Goal: Task Accomplishment & Management: Use online tool/utility

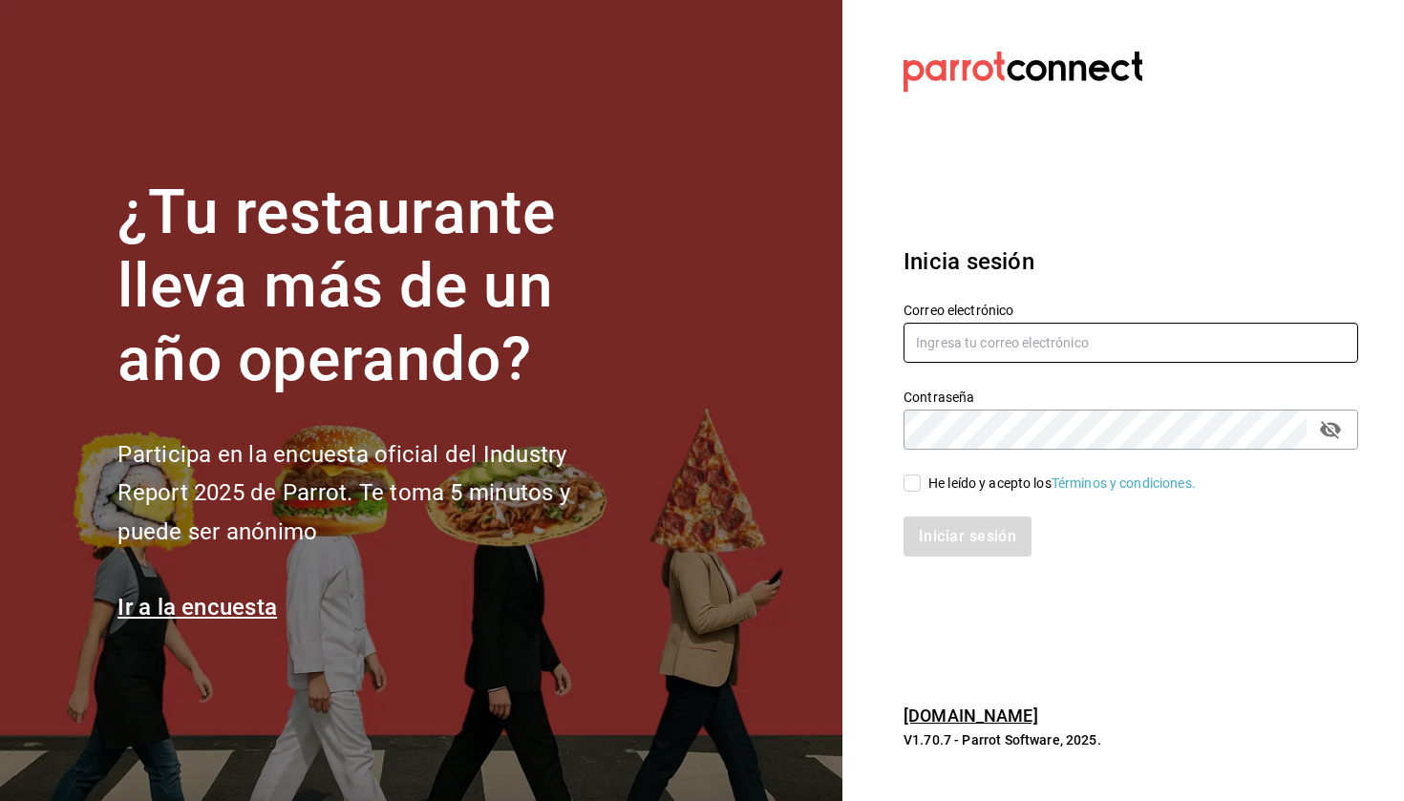
type input "ayartecruz10@gmail.com"
click at [913, 492] on input "He leído y acepto los Términos y condiciones." at bounding box center [911, 483] width 17 height 17
checkbox input "true"
click at [933, 528] on button "Iniciar sesión" at bounding box center [968, 537] width 130 height 40
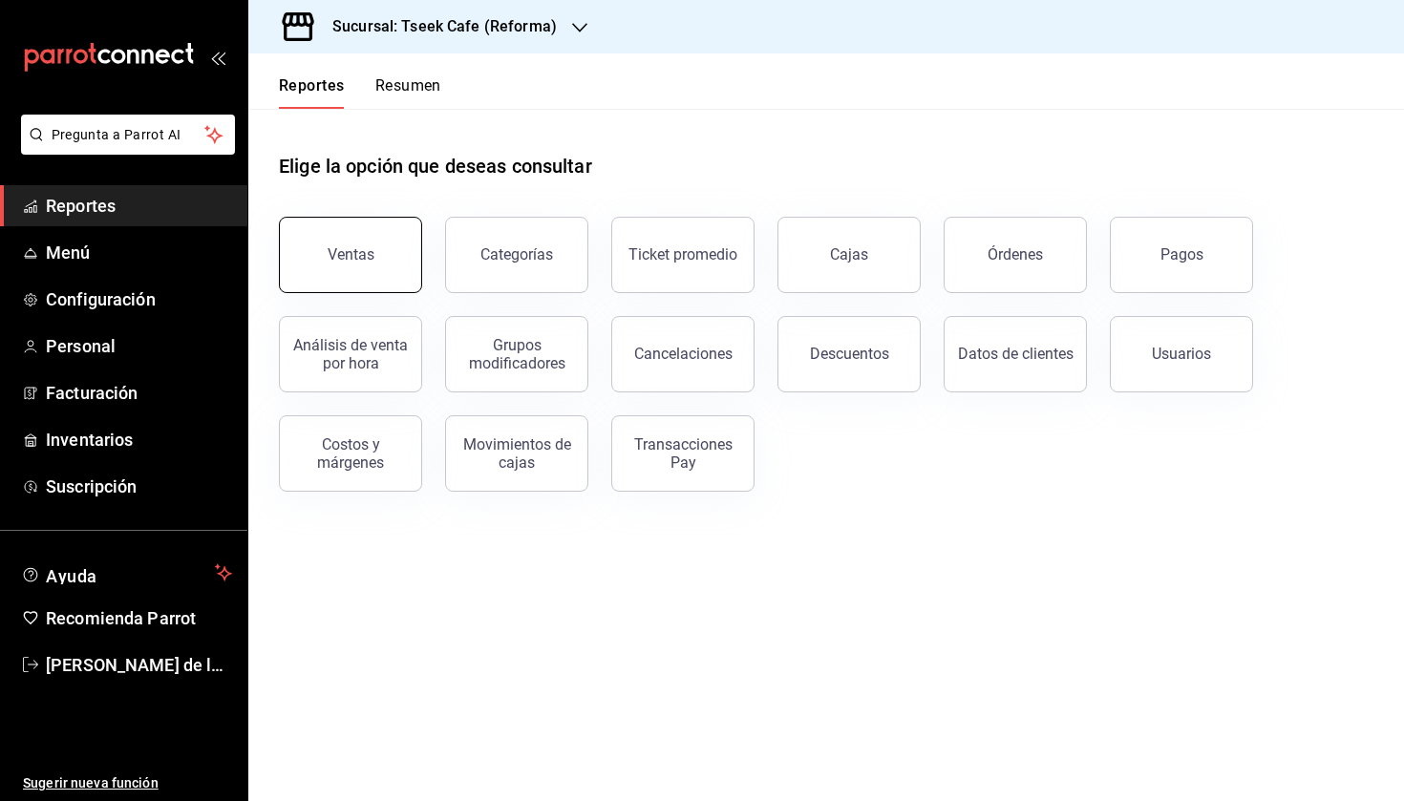
click at [307, 280] on button "Ventas" at bounding box center [350, 255] width 143 height 76
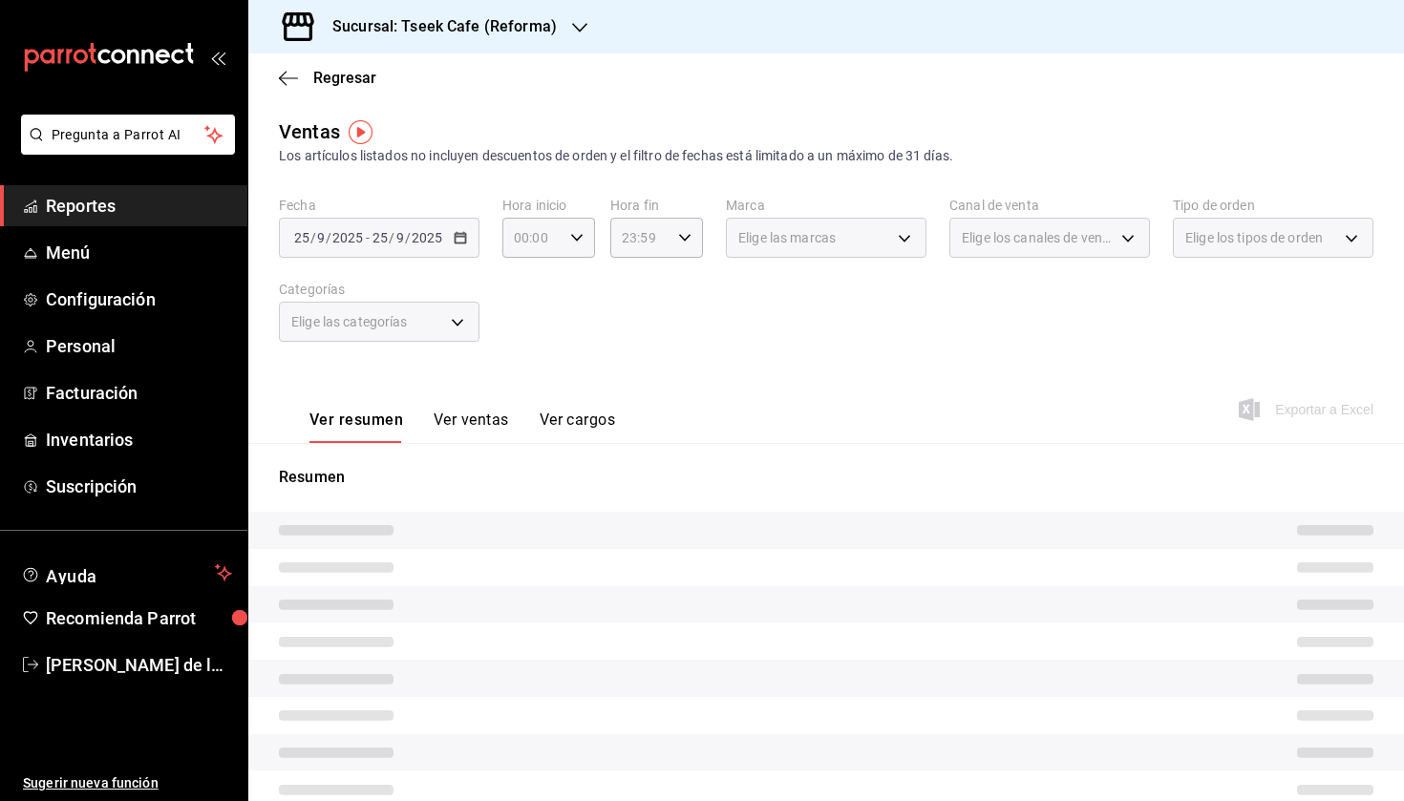
click at [425, 319] on div "Elige las categorías" at bounding box center [379, 322] width 201 height 40
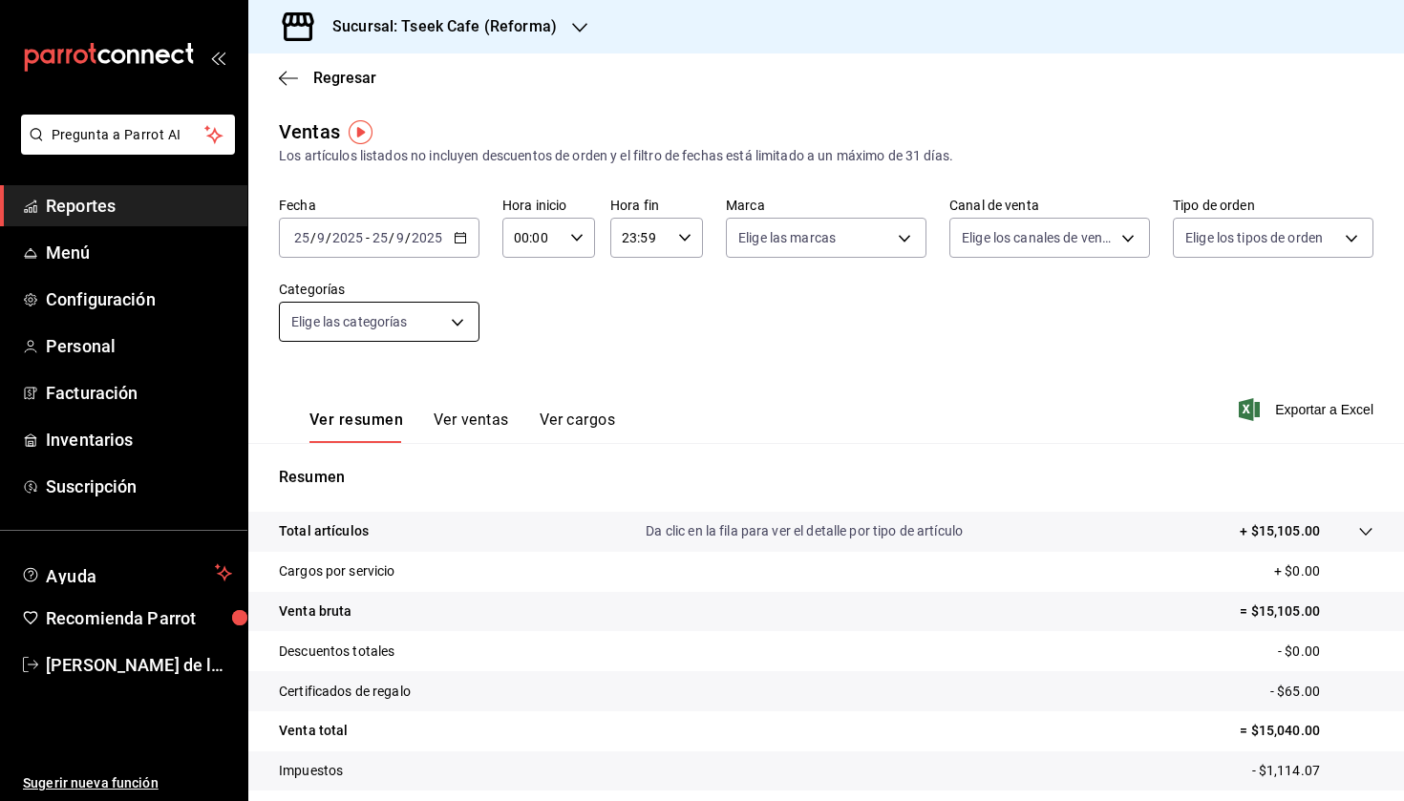
click at [425, 319] on body "Pregunta a Parrot AI Reportes Menú Configuración Personal Facturación Inventari…" at bounding box center [702, 400] width 1404 height 801
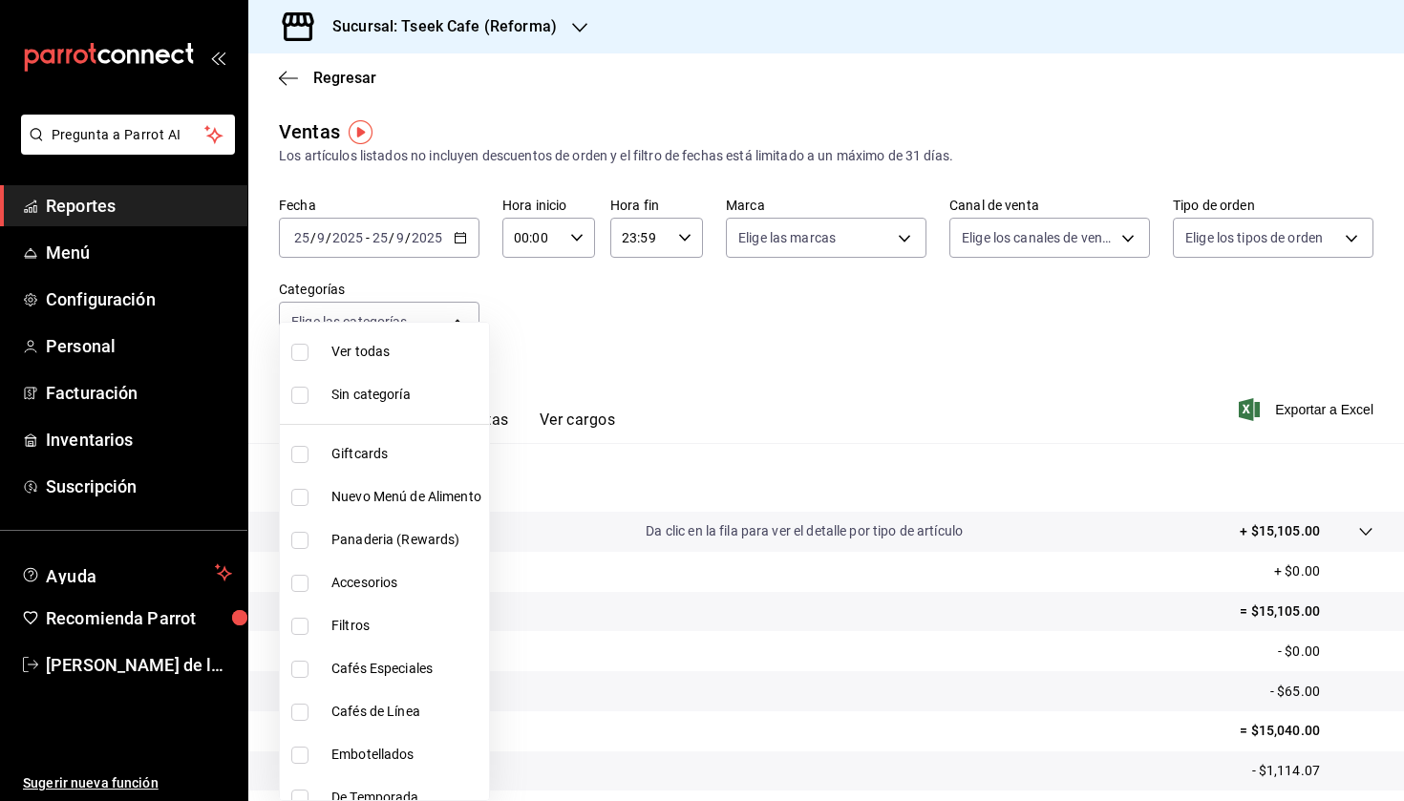
click at [410, 558] on li "Panaderia (Rewards)" at bounding box center [384, 540] width 209 height 43
type input "e4565ad0-72d6-4049-83e1-f9eabe53c9ab"
checkbox input "true"
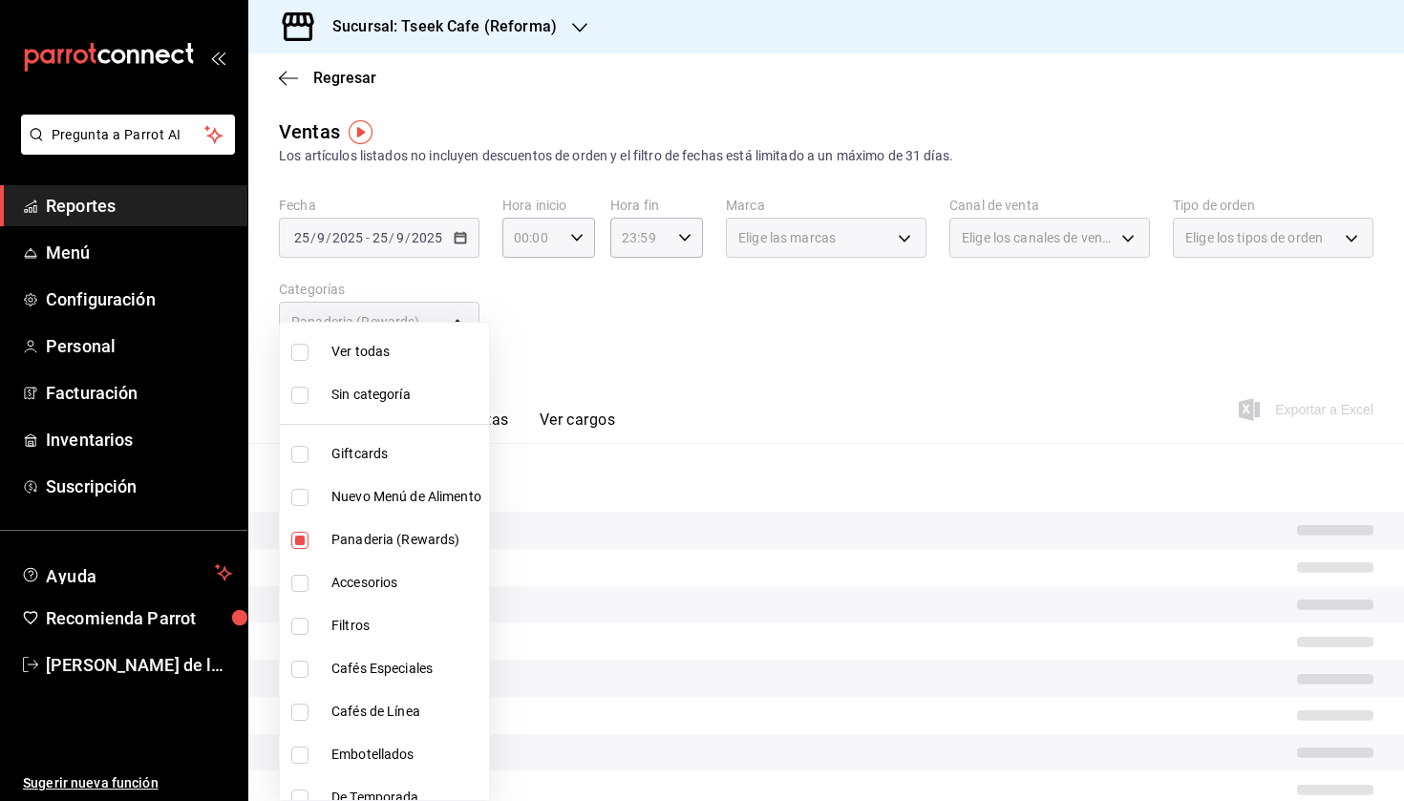
click at [406, 577] on span "Accesorios" at bounding box center [406, 583] width 150 height 20
type input "e4565ad0-72d6-4049-83e1-f9eabe53c9ab,d87802f8-7354-4b21-91ec-b27f5177ced4"
checkbox input "true"
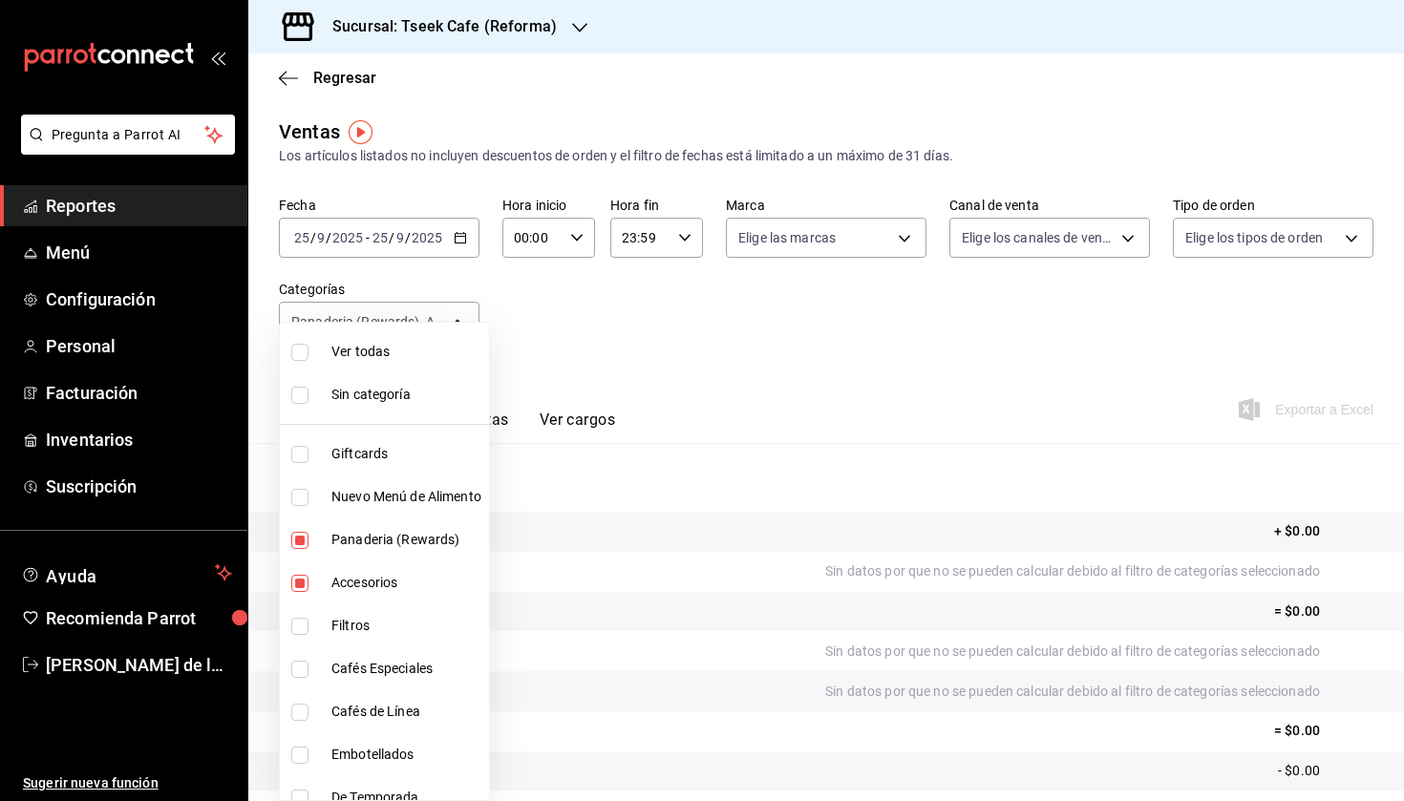
click at [311, 551] on li "Panaderia (Rewards)" at bounding box center [384, 540] width 209 height 43
type input "d87802f8-7354-4b21-91ec-b27f5177ced4"
checkbox input "false"
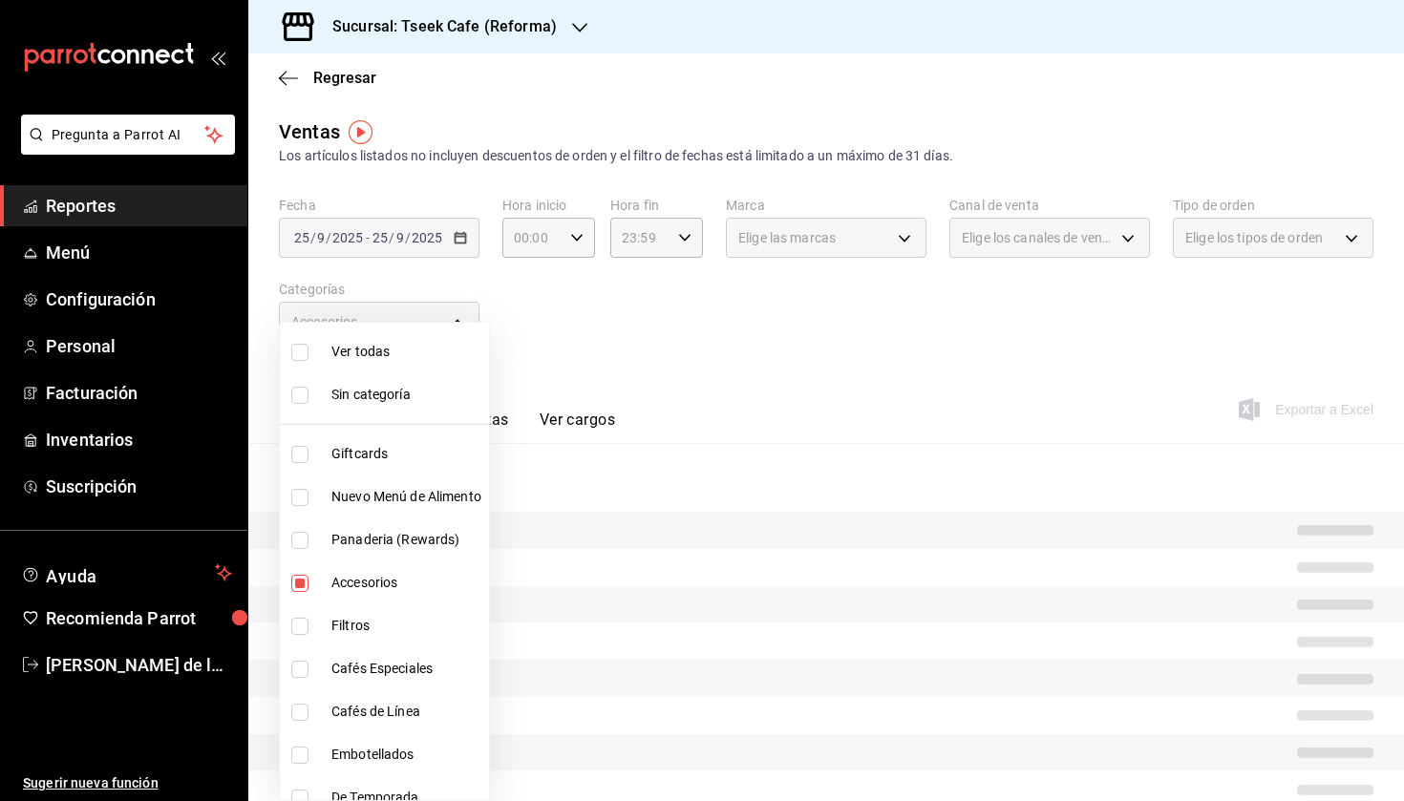
click at [743, 328] on div at bounding box center [702, 400] width 1404 height 801
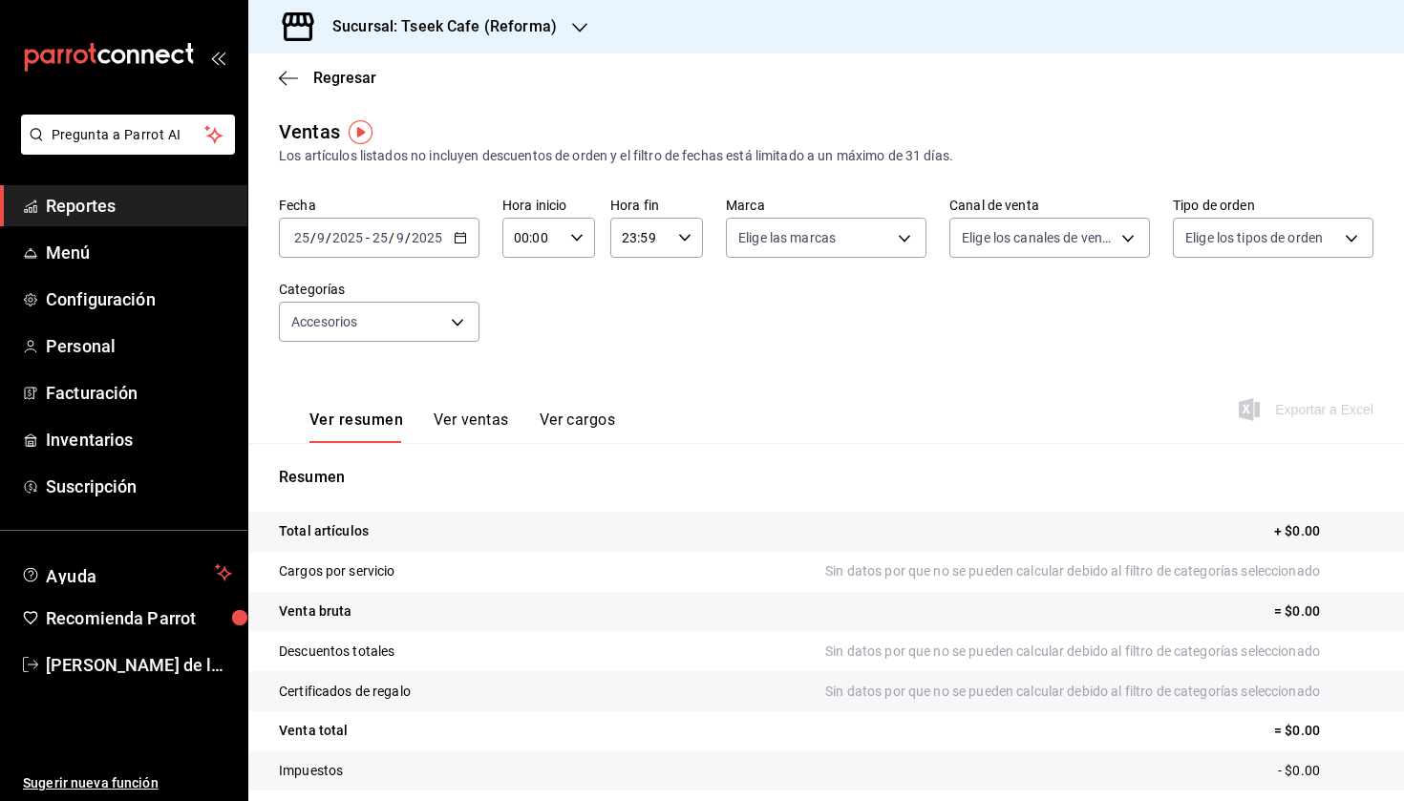
click at [411, 253] on div "[DATE] [DATE] - [DATE] [DATE]" at bounding box center [379, 238] width 201 height 40
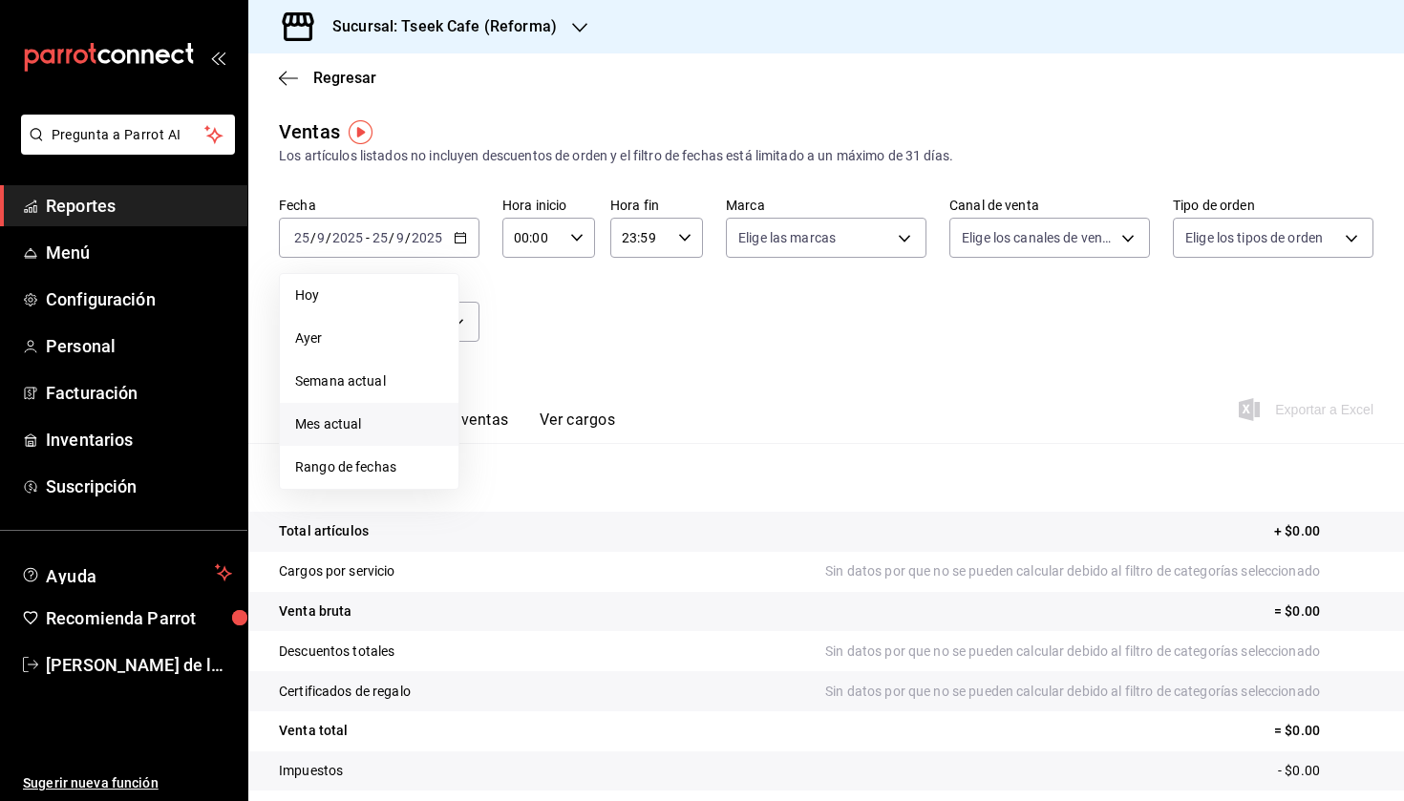
click at [386, 419] on span "Mes actual" at bounding box center [369, 424] width 148 height 20
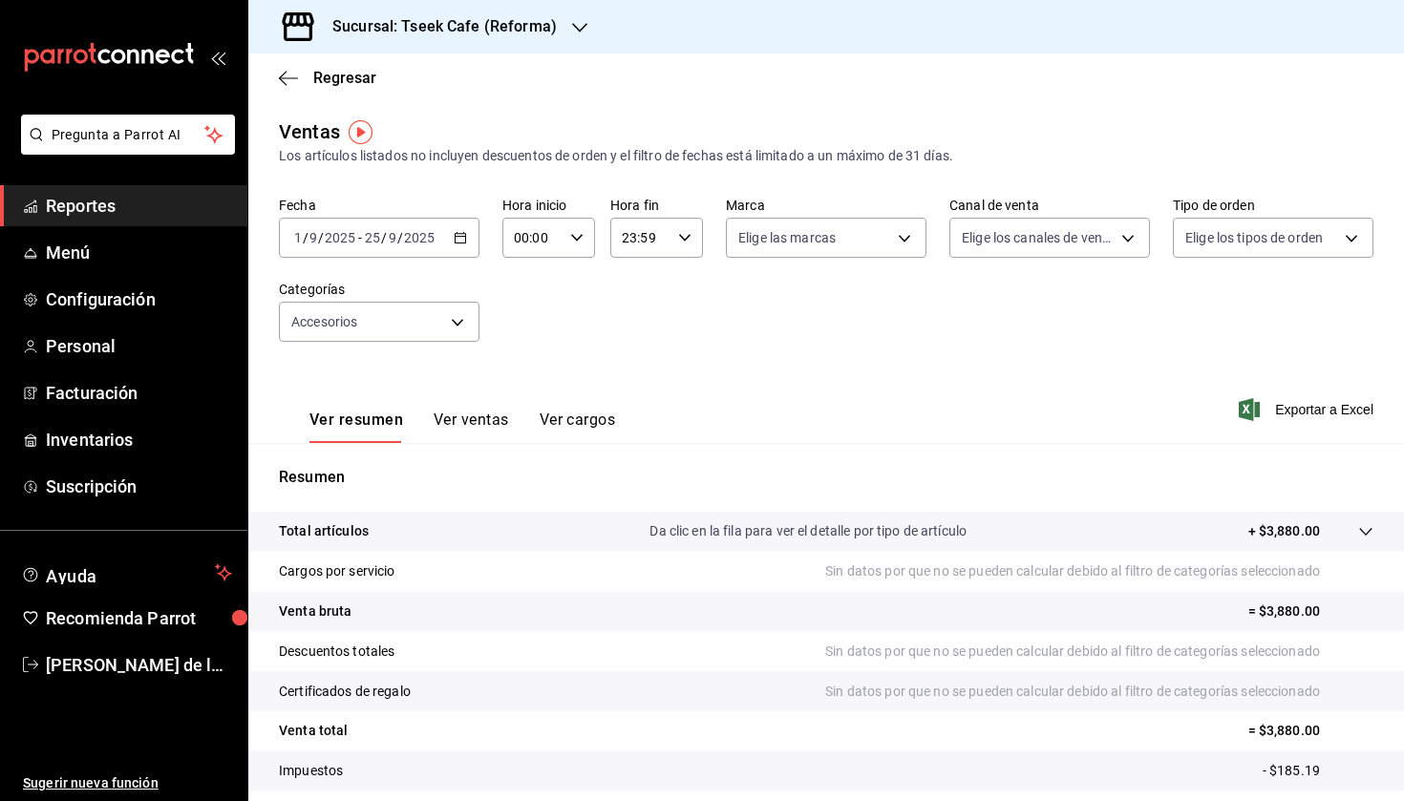
click at [530, 32] on h3 "Sucursal: Tseek Cafe (Reforma)" at bounding box center [437, 26] width 240 height 23
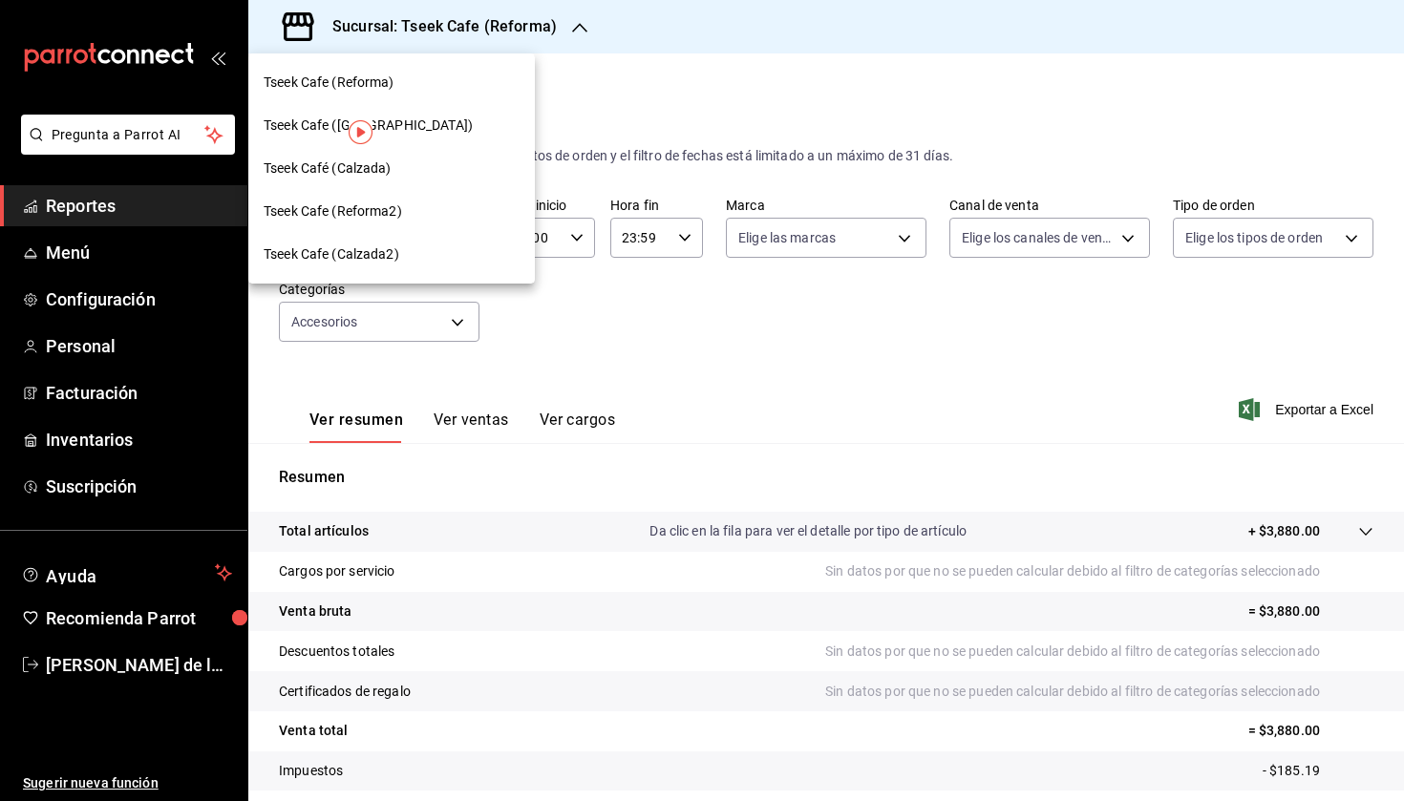
click at [423, 124] on div "Tseek Cafe ([GEOGRAPHIC_DATA])" at bounding box center [392, 126] width 256 height 20
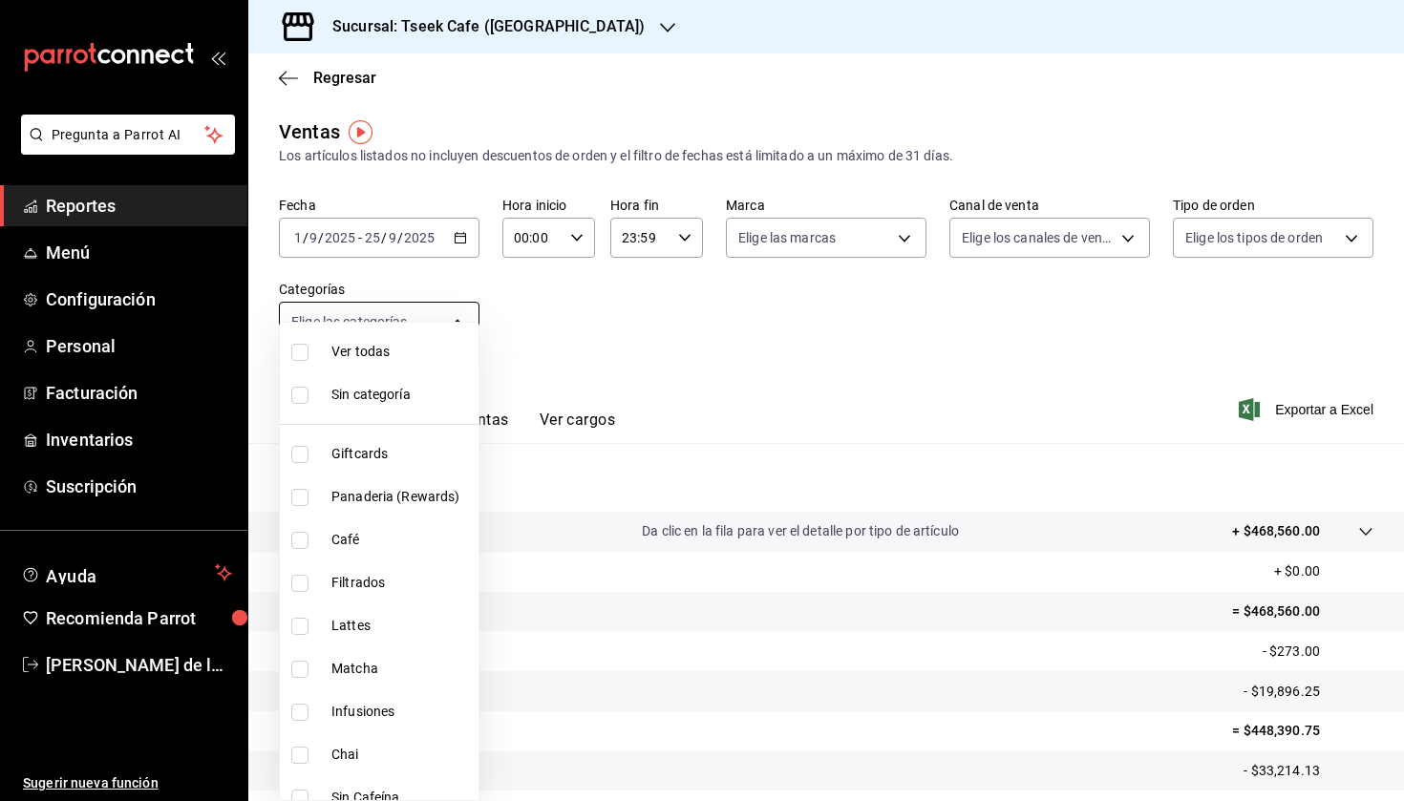
click at [377, 332] on body "Pregunta a Parrot AI Reportes Menú Configuración Personal Facturación Inventari…" at bounding box center [702, 400] width 1404 height 801
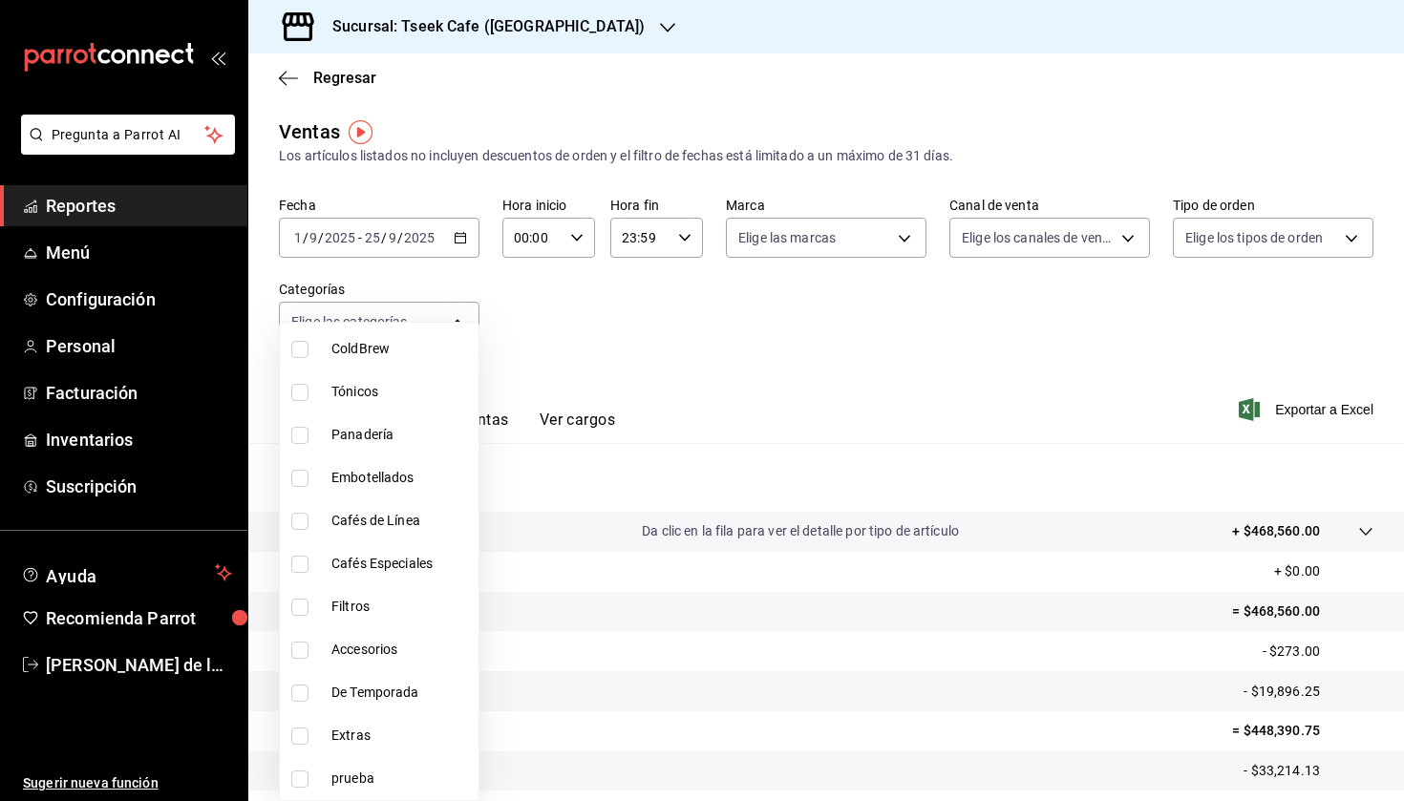
scroll to position [492, 0]
click at [359, 664] on li "Accesorios" at bounding box center [379, 649] width 199 height 43
type input "f72d1f5e-1178-4d91-a1b6-86c37f4a5915"
checkbox input "true"
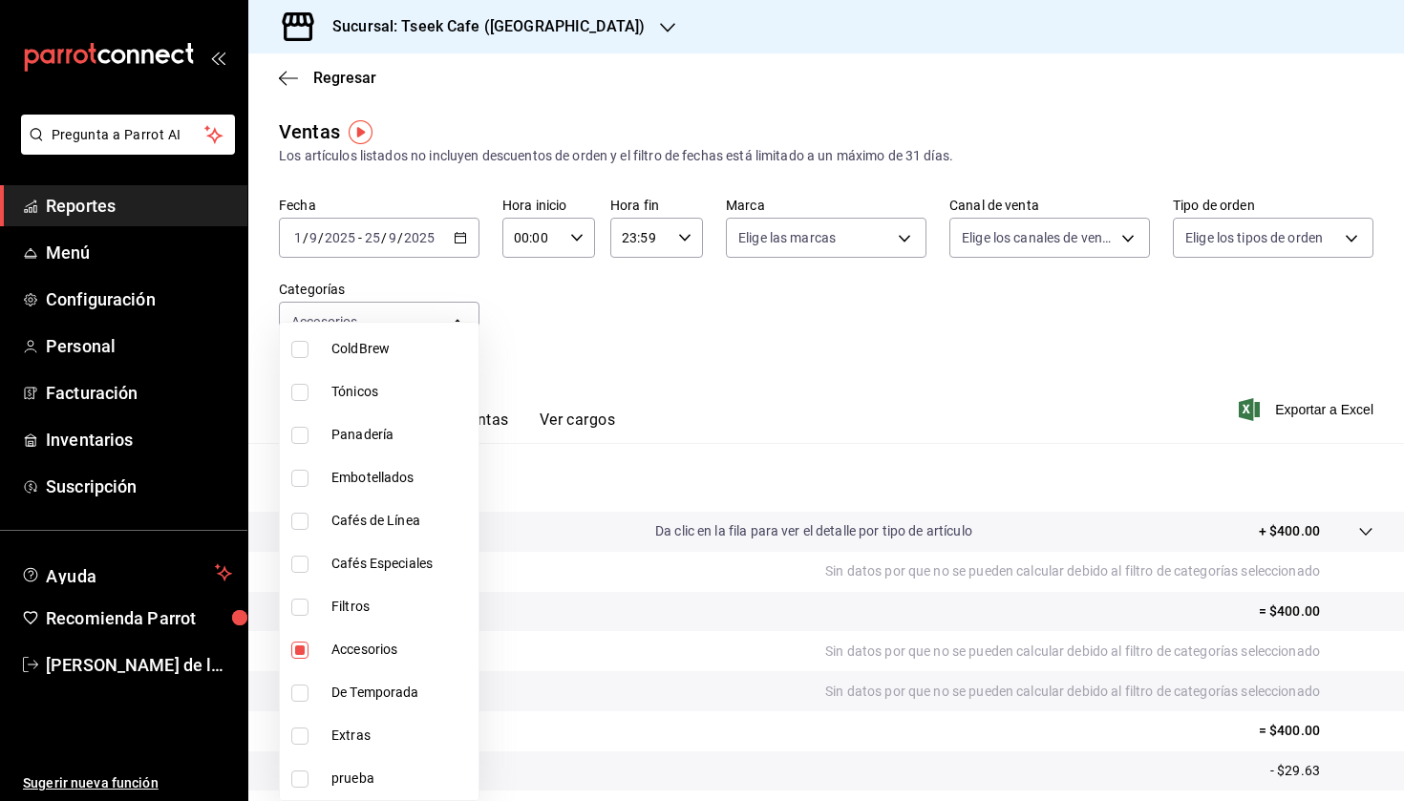
click at [503, 38] on div at bounding box center [702, 400] width 1404 height 801
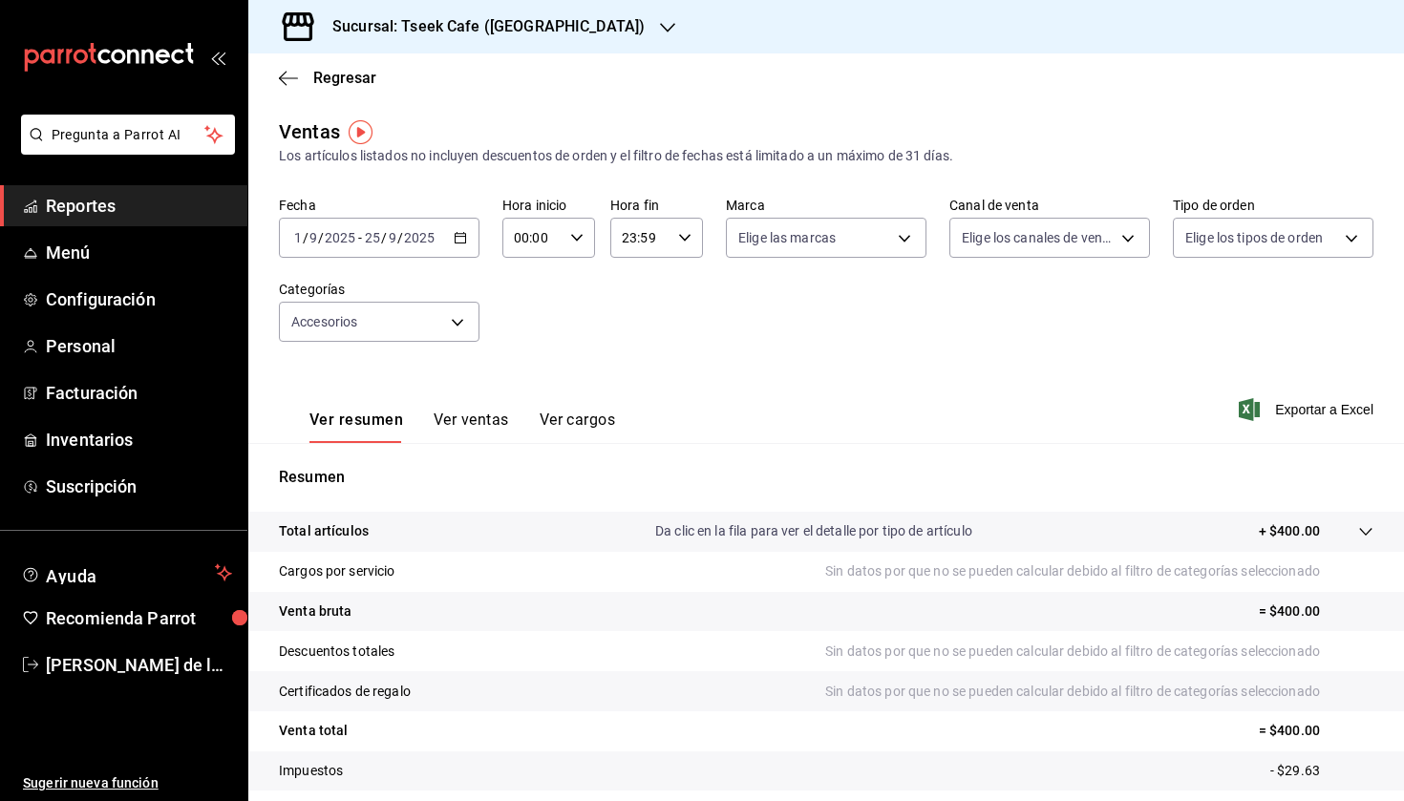
click at [498, 28] on h3 "Sucursal: Tseek Cafe ([GEOGRAPHIC_DATA])" at bounding box center [481, 26] width 328 height 23
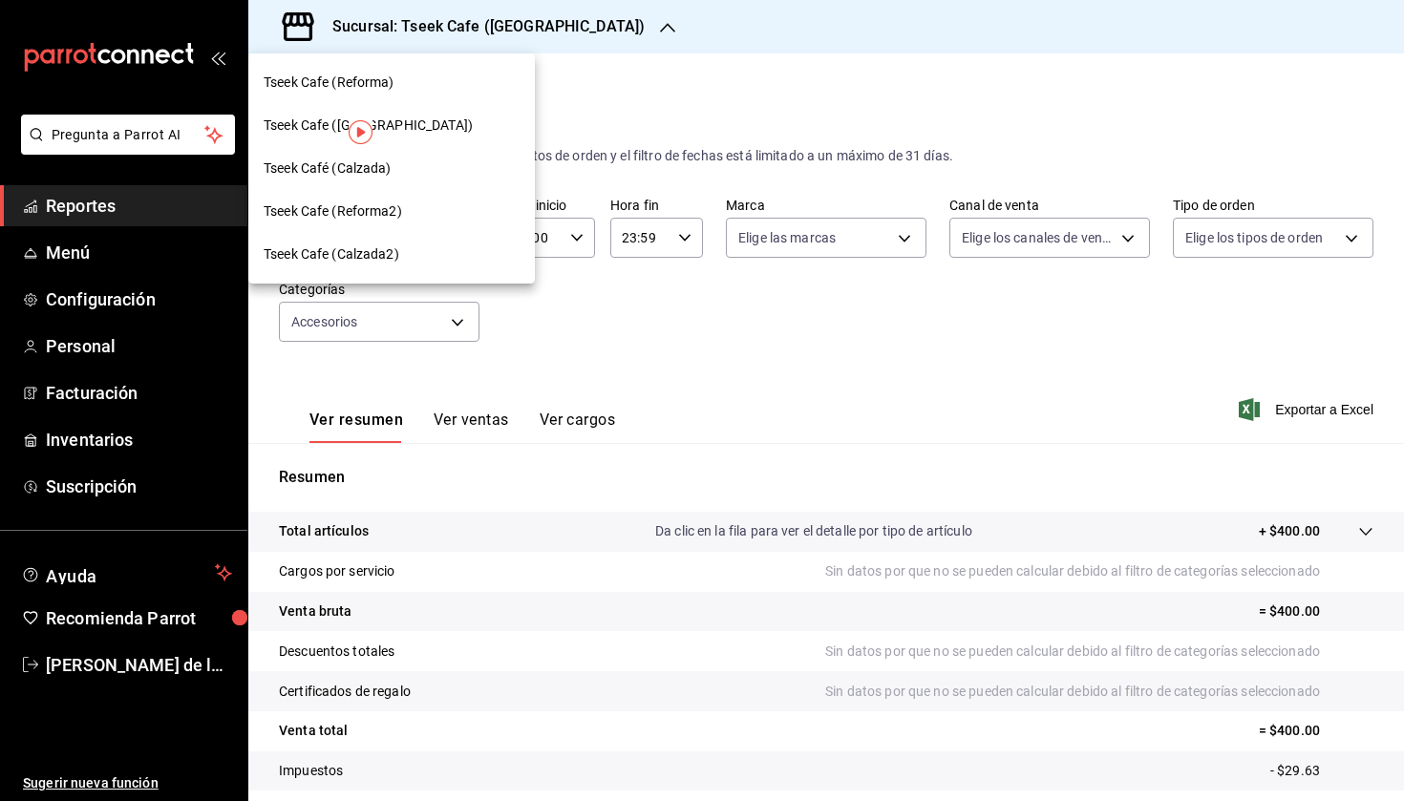
click at [452, 180] on div "Tseek Café (Calzada)" at bounding box center [391, 168] width 287 height 43
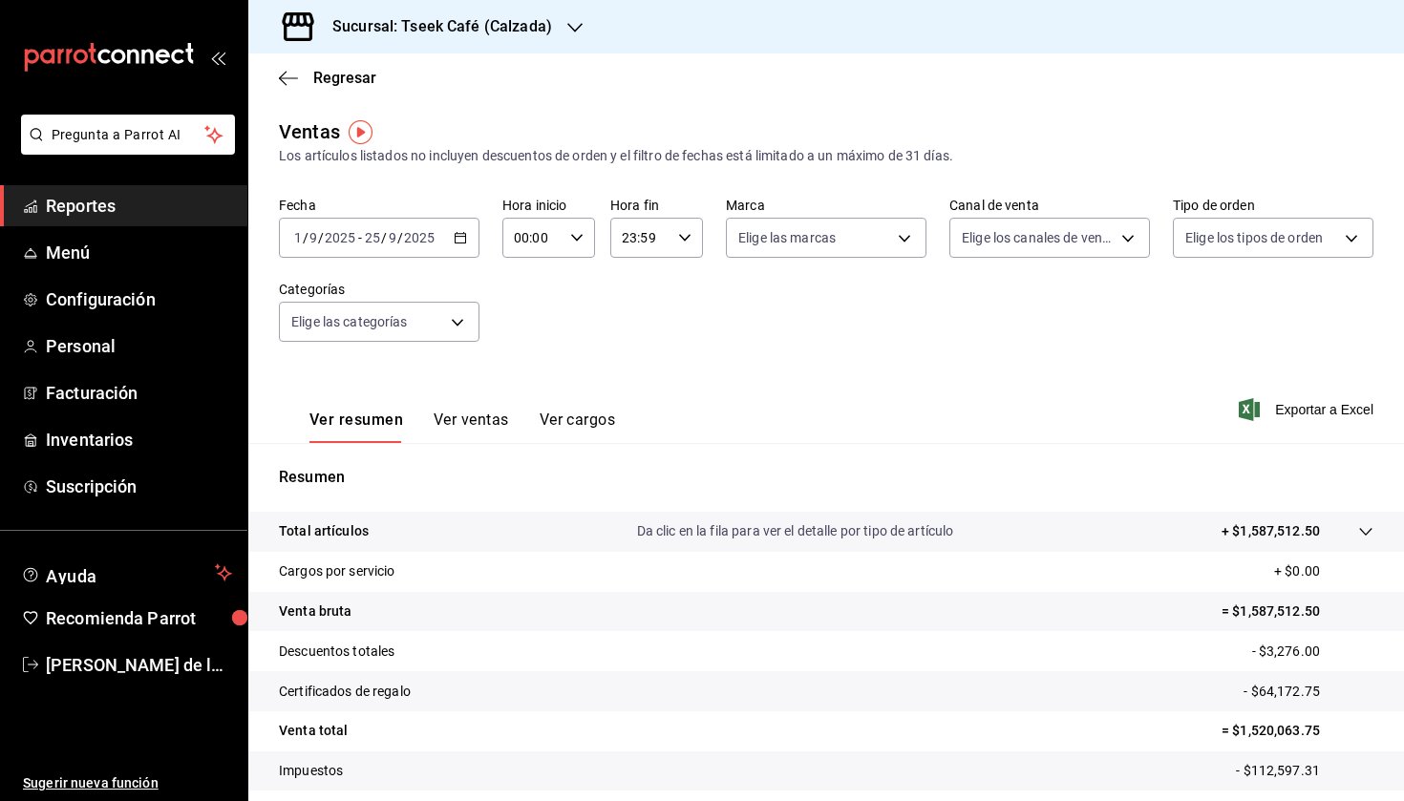
click at [411, 244] on input "2025" at bounding box center [419, 237] width 32 height 15
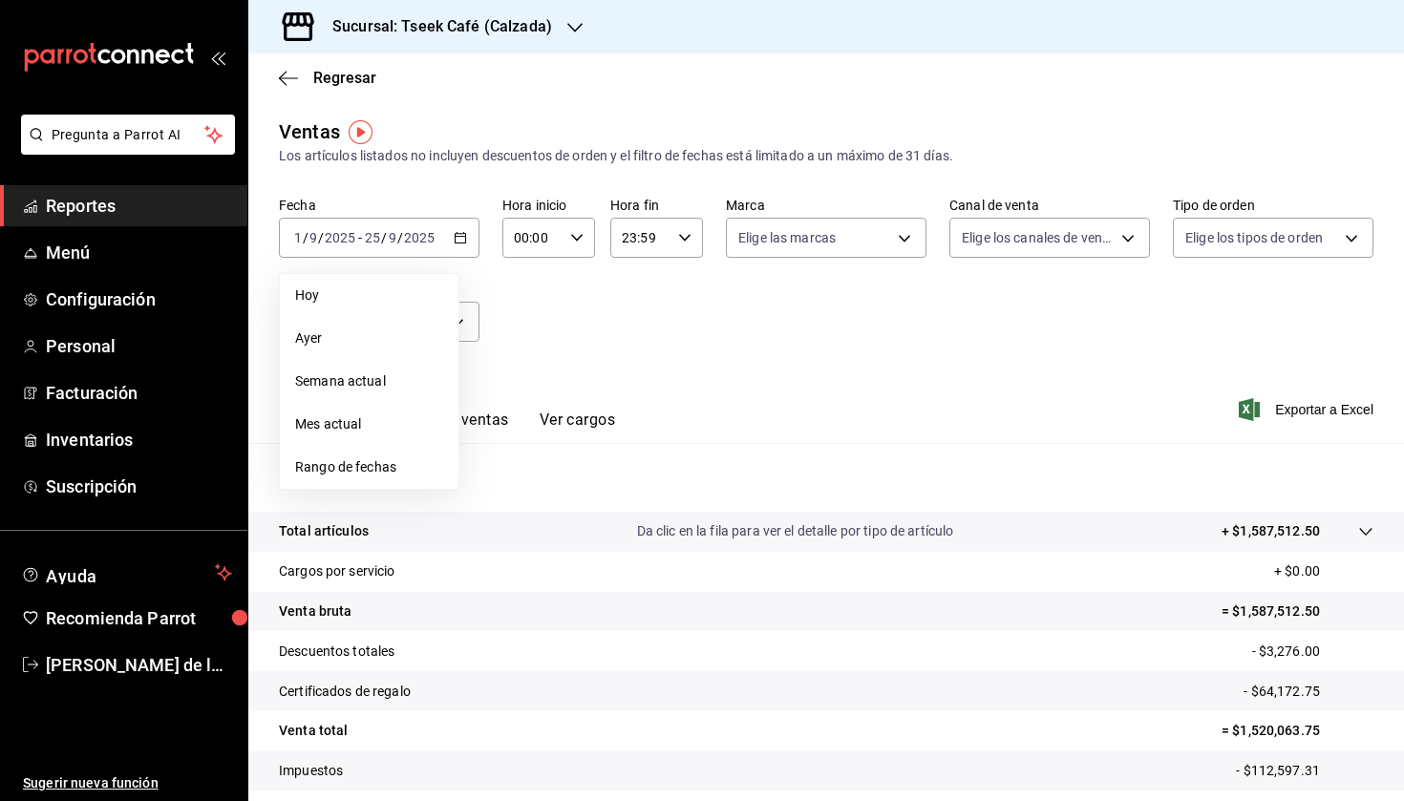
click at [536, 373] on div "Ver resumen Ver ventas Ver cargos Exportar a Excel" at bounding box center [826, 404] width 1156 height 78
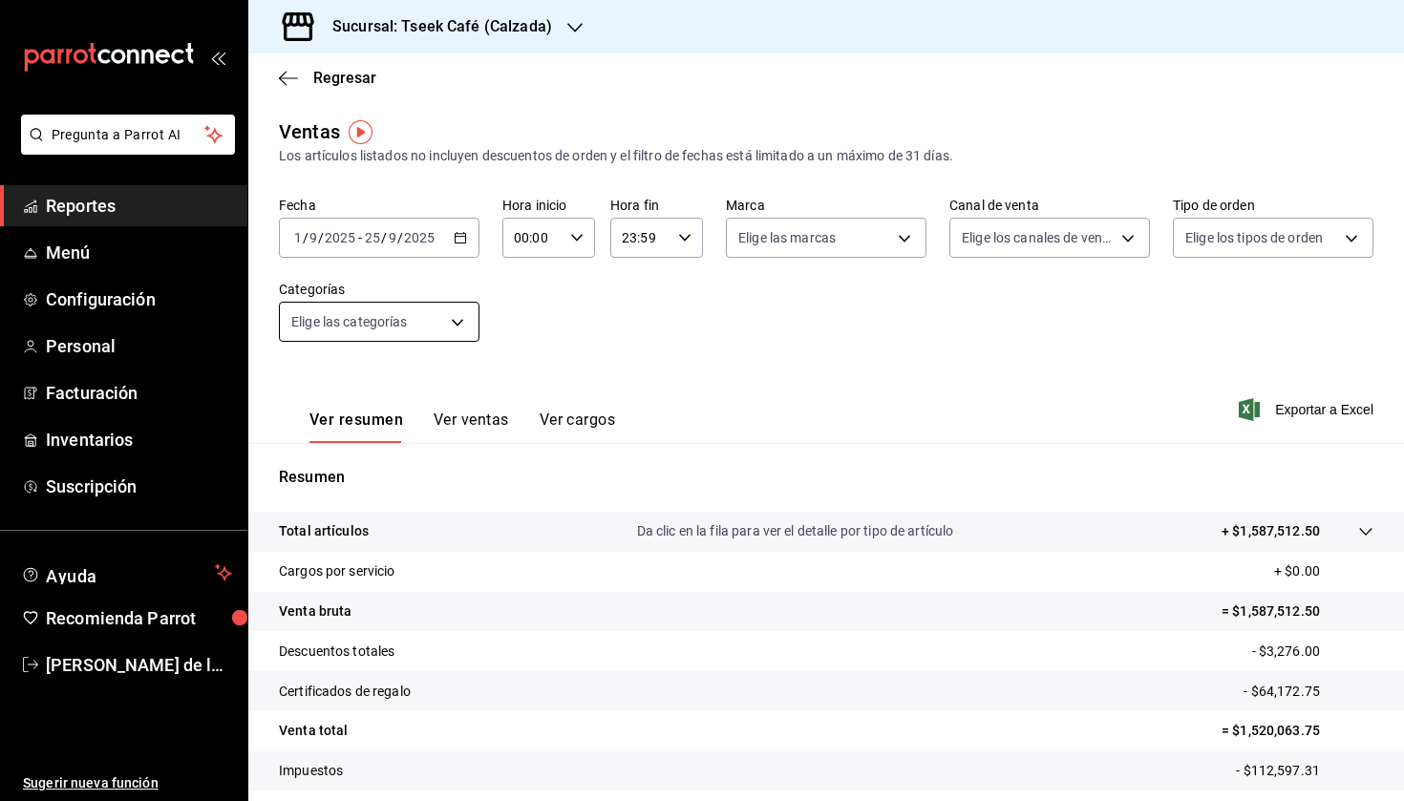
click at [444, 334] on body "Pregunta a Parrot AI Reportes Menú Configuración Personal Facturación Inventari…" at bounding box center [702, 400] width 1404 height 801
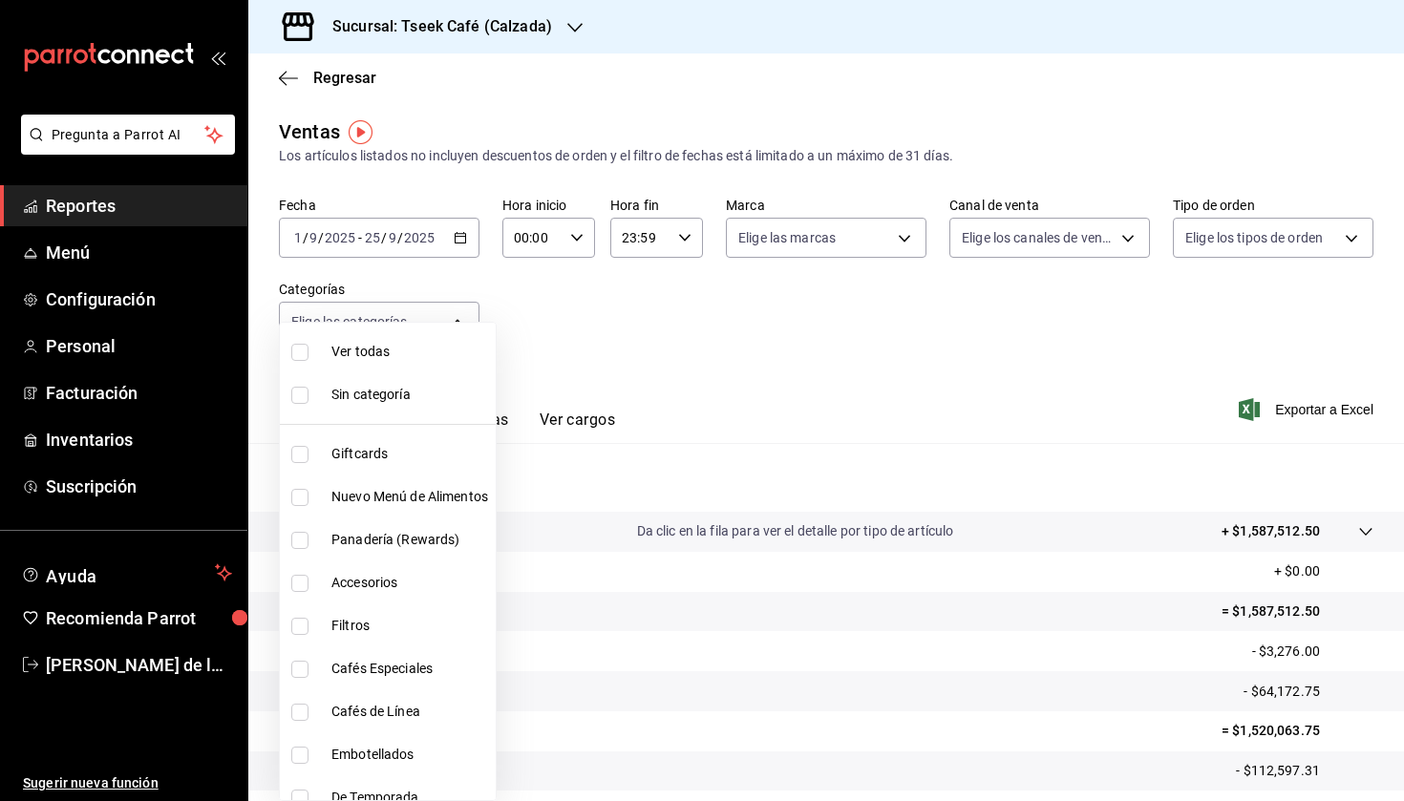
click at [420, 596] on li "Accesorios" at bounding box center [388, 583] width 216 height 43
type input "8e562b8b-16b1-4a0e-941c-4e63c6d36734"
checkbox input "true"
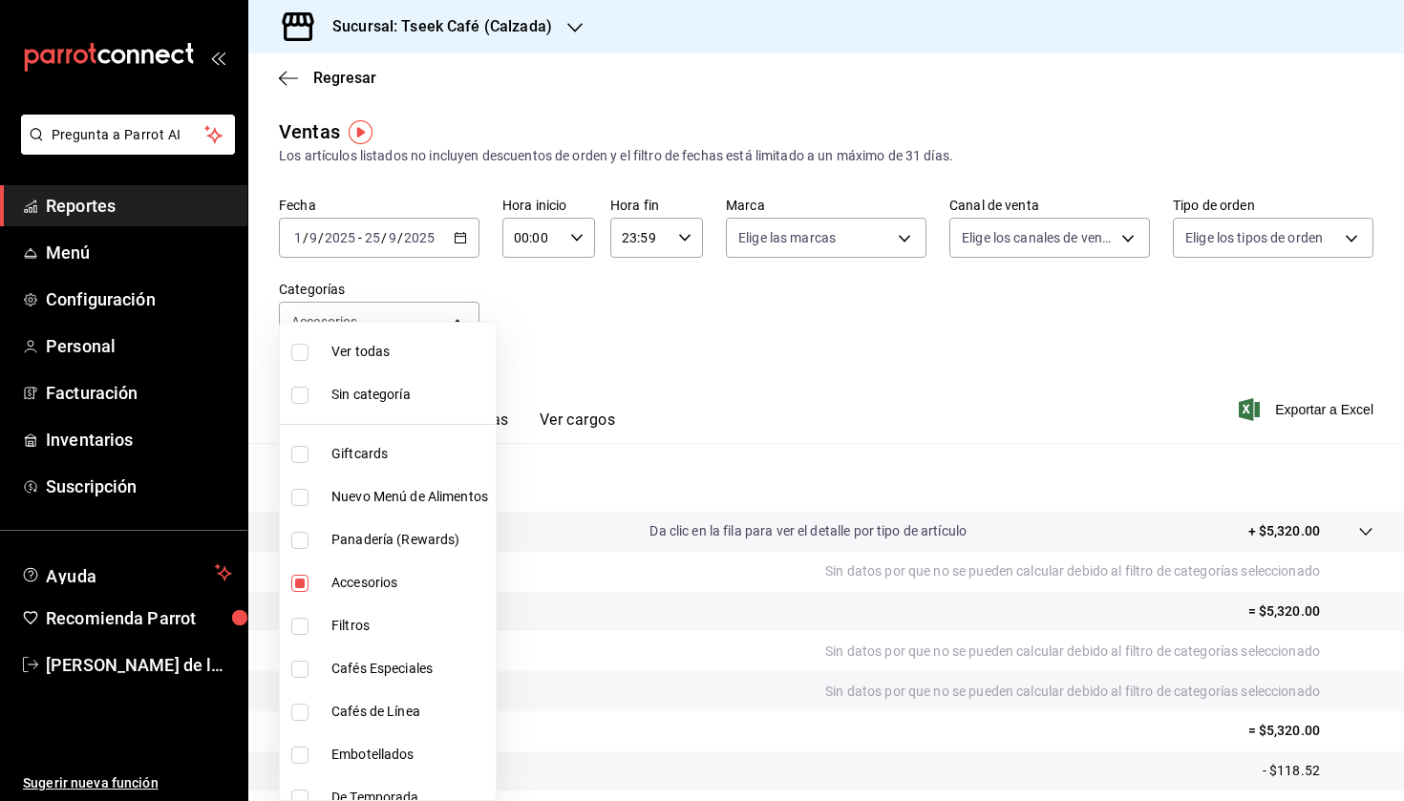
click at [851, 372] on div at bounding box center [702, 400] width 1404 height 801
